Goal: Navigation & Orientation: Go to known website

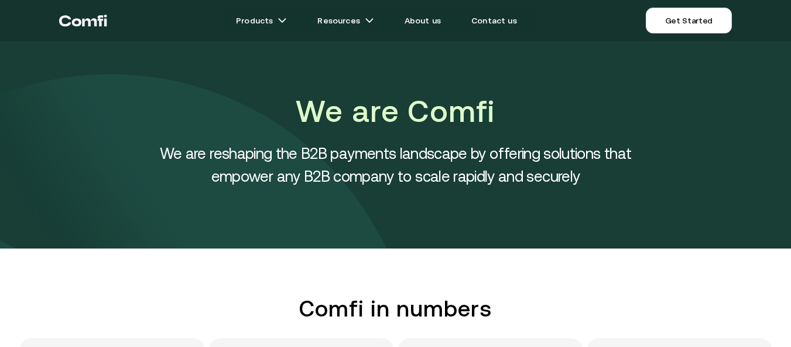
click at [86, 19] on icon "Return to the top of the Comfi home page" at bounding box center [83, 20] width 48 height 35
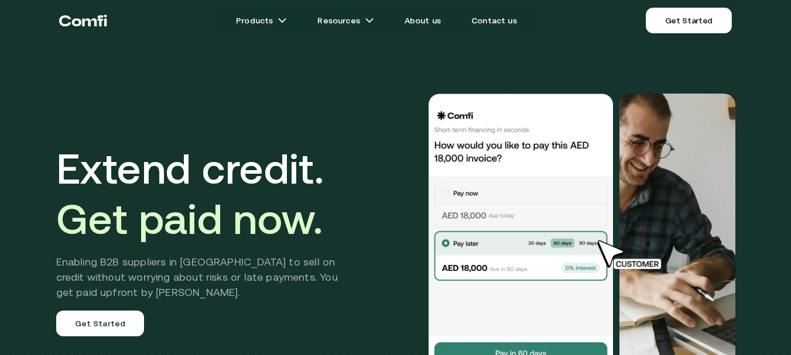
scroll to position [703, 0]
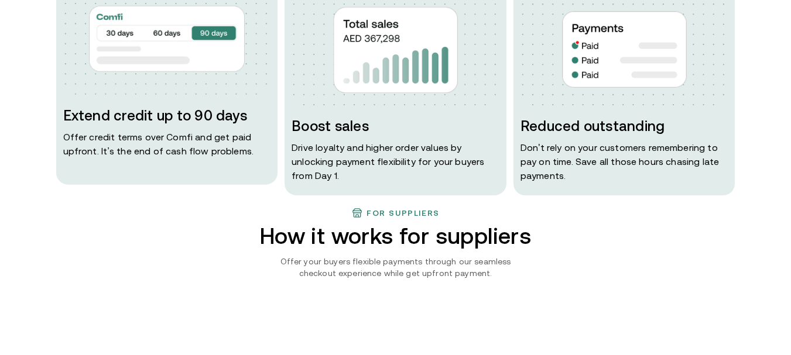
click at [704, 23] on img at bounding box center [625, 49] width 208 height 111
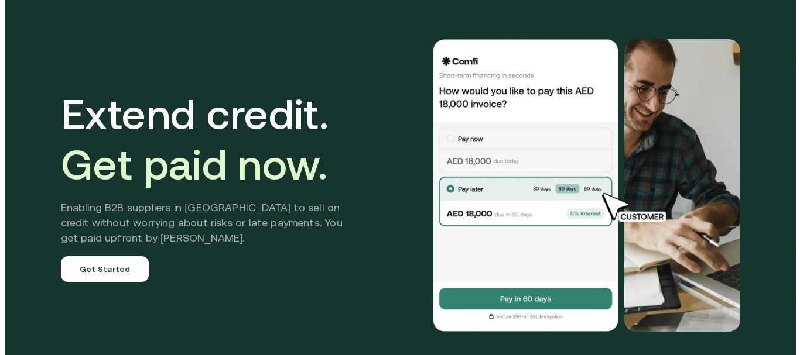
scroll to position [0, 0]
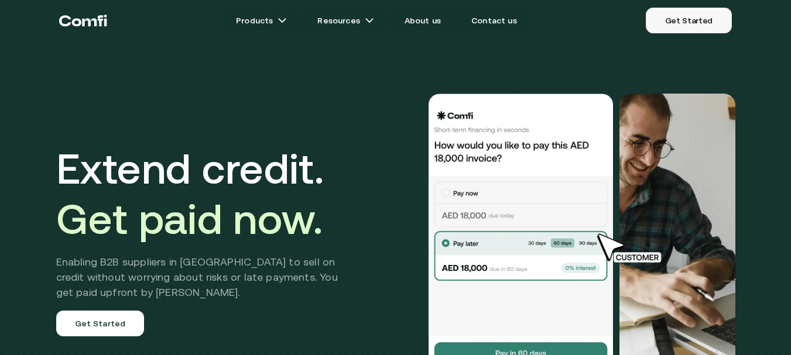
click at [720, 20] on link "Get Started" at bounding box center [689, 21] width 86 height 26
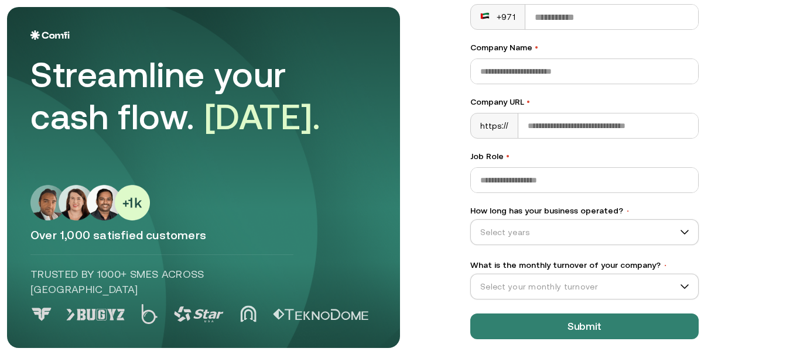
scroll to position [211, 0]
